Goal: Information Seeking & Learning: Learn about a topic

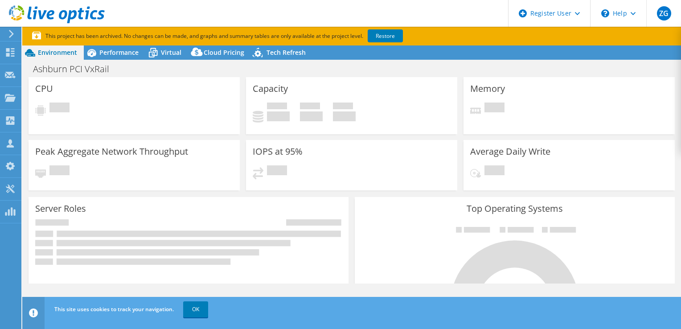
select select "USD"
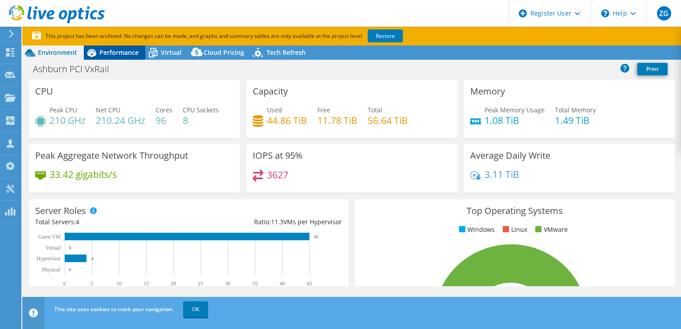
click at [124, 54] on span "Performance" at bounding box center [118, 52] width 39 height 8
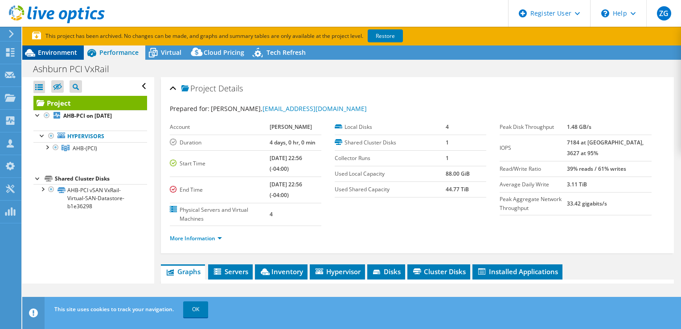
click at [75, 53] on span "Environment" at bounding box center [57, 52] width 39 height 8
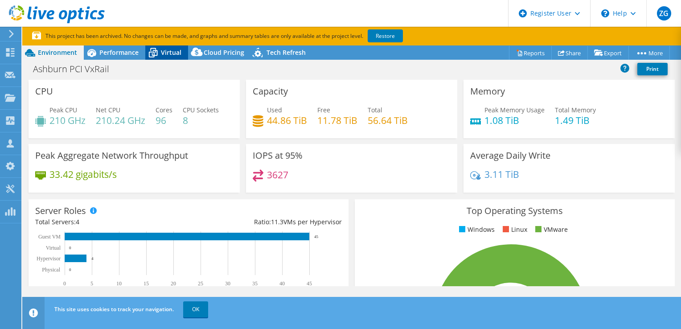
click at [171, 53] on span "Virtual" at bounding box center [171, 52] width 20 height 8
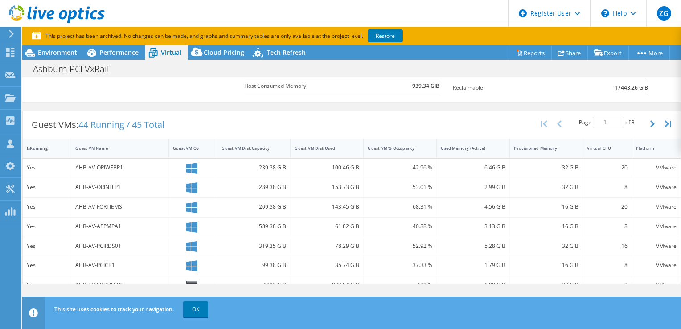
scroll to position [178, 0]
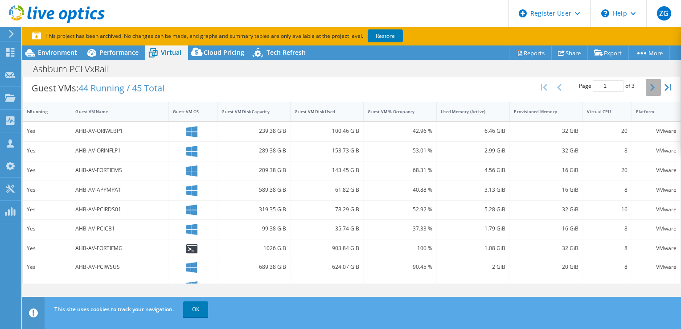
click at [648, 85] on button "button" at bounding box center [653, 87] width 15 height 17
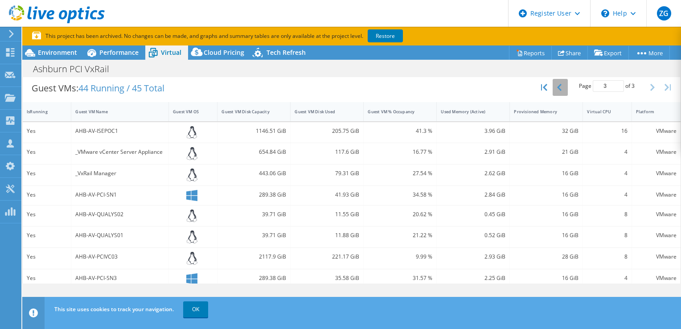
click at [557, 87] on button "button" at bounding box center [559, 87] width 15 height 17
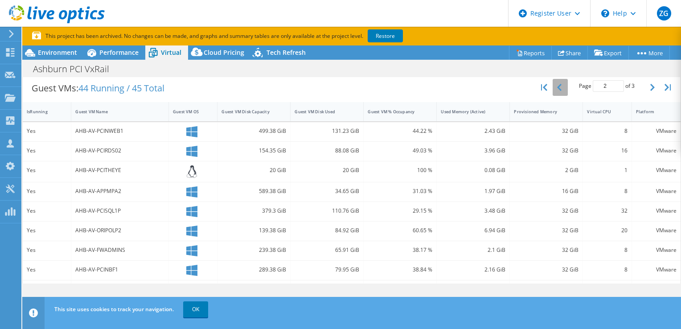
click at [556, 86] on button "button" at bounding box center [559, 87] width 15 height 17
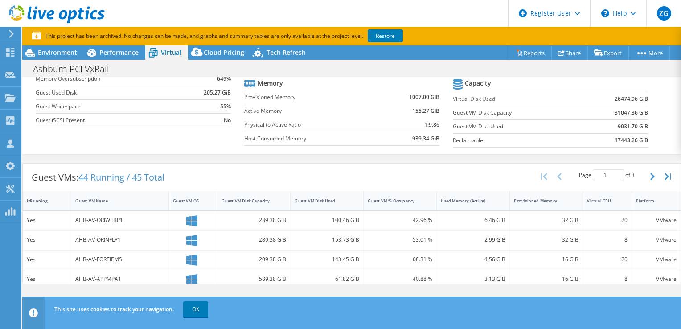
scroll to position [45, 0]
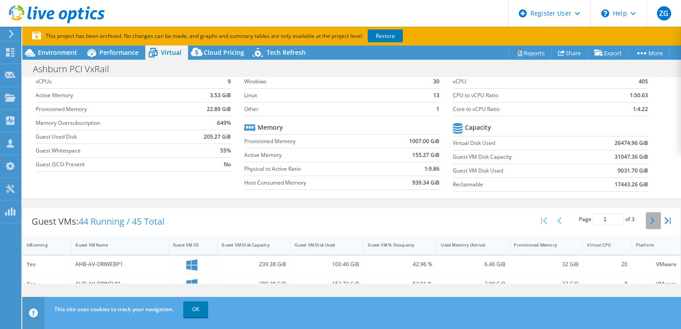
click at [650, 218] on icon "button" at bounding box center [652, 220] width 4 height 7
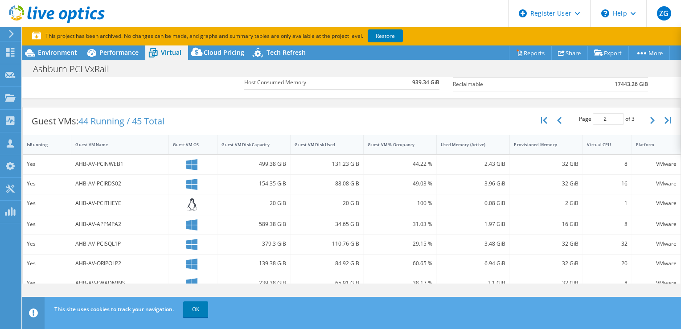
scroll to position [96, 0]
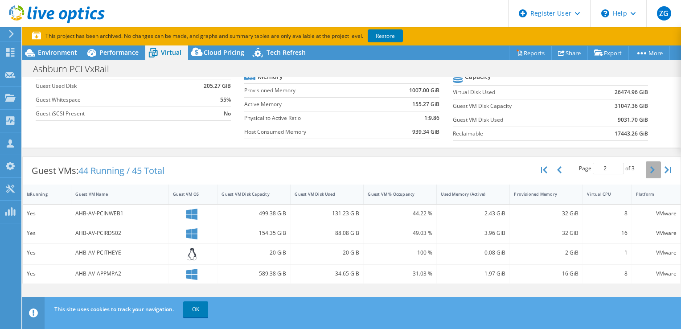
click at [647, 172] on button "button" at bounding box center [653, 169] width 15 height 17
click at [557, 170] on icon "button" at bounding box center [559, 169] width 4 height 7
type input "2"
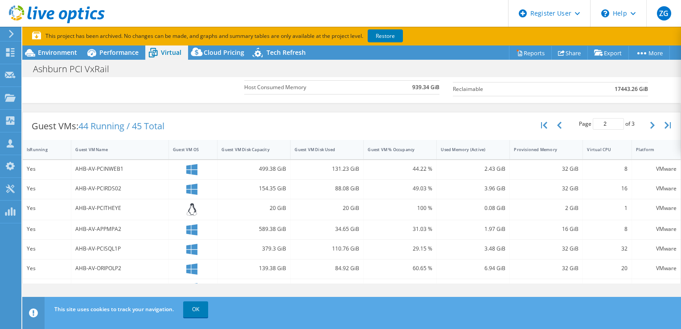
scroll to position [0, 0]
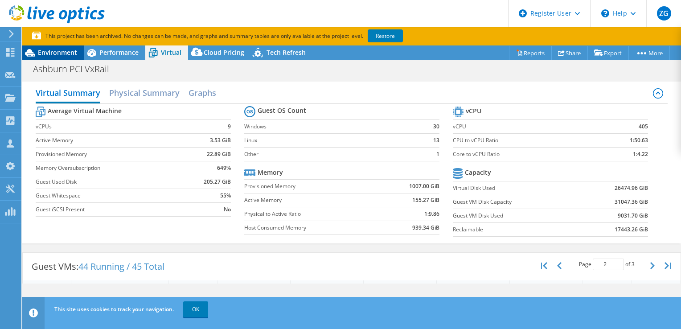
click at [59, 51] on span "Environment" at bounding box center [57, 52] width 39 height 8
